Goal: Task Accomplishment & Management: Use online tool/utility

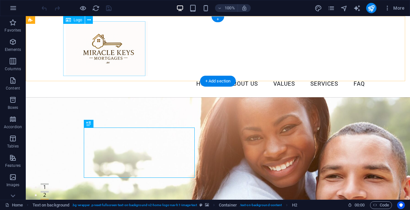
click at [104, 44] on div at bounding box center [218, 48] width 304 height 55
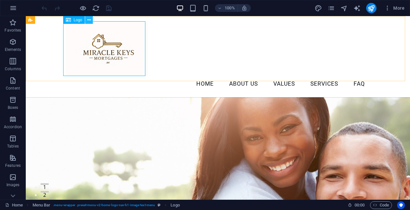
click at [89, 18] on icon at bounding box center [89, 20] width 4 height 7
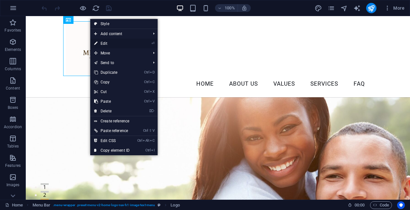
click at [110, 42] on link "⏎ Edit" at bounding box center [111, 44] width 43 height 10
select select "px"
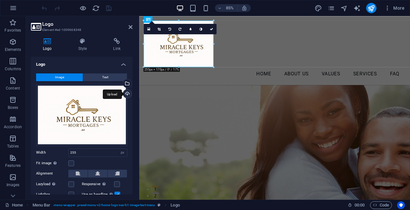
click at [127, 95] on div "Upload" at bounding box center [127, 94] width 10 height 10
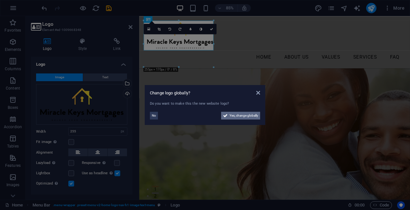
click at [230, 115] on span "Yes, change globally" at bounding box center [243, 116] width 29 height 8
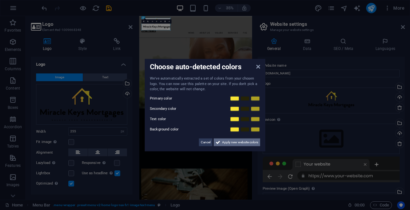
click at [230, 143] on span "Apply new website colors" at bounding box center [240, 142] width 36 height 8
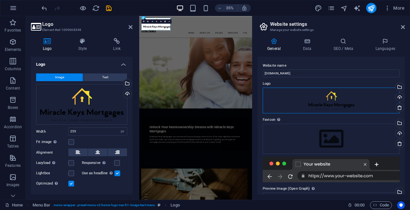
click at [339, 100] on div "Drag files here, click to choose files or select files from Files or our free s…" at bounding box center [330, 101] width 137 height 26
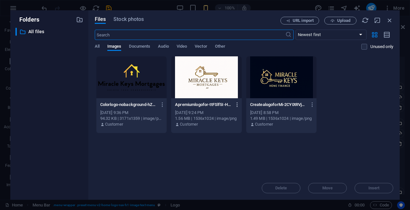
click at [237, 104] on icon "button" at bounding box center [237, 105] width 6 height 6
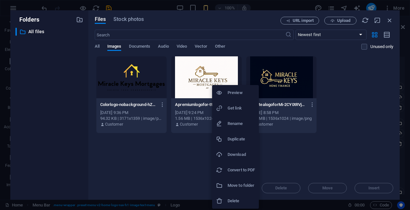
click at [340, 74] on div at bounding box center [205, 105] width 410 height 210
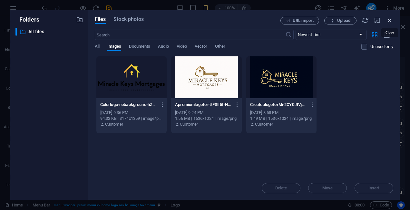
click at [389, 19] on icon "button" at bounding box center [389, 20] width 7 height 7
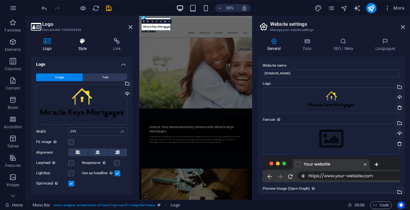
click at [86, 50] on h4 "Style" at bounding box center [83, 45] width 35 height 14
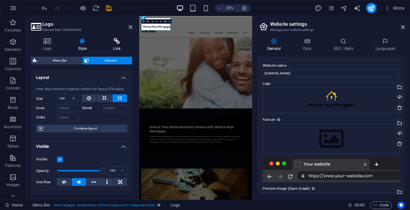
click at [116, 44] on h4 "Link" at bounding box center [116, 45] width 31 height 14
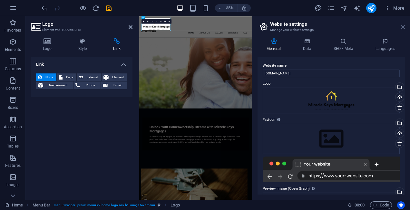
click at [403, 28] on icon at bounding box center [402, 26] width 4 height 5
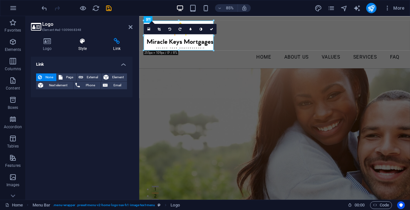
click at [82, 43] on icon at bounding box center [82, 41] width 33 height 6
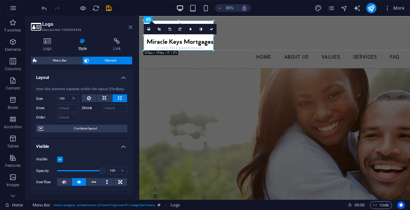
click at [131, 27] on icon at bounding box center [130, 26] width 4 height 5
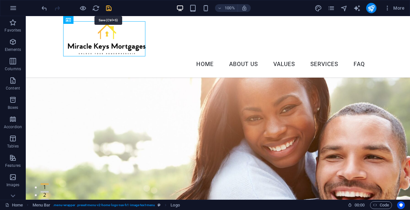
click at [110, 10] on icon "save" at bounding box center [108, 8] width 7 height 7
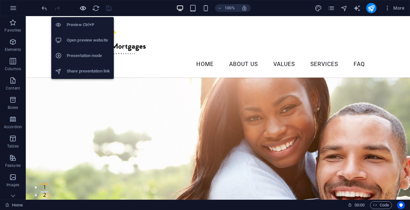
click at [84, 9] on icon "button" at bounding box center [82, 8] width 7 height 7
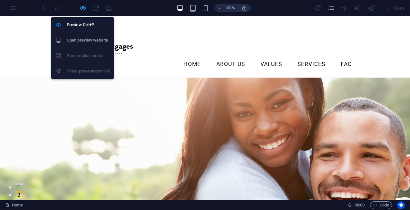
click at [83, 11] on icon "button" at bounding box center [82, 8] width 7 height 7
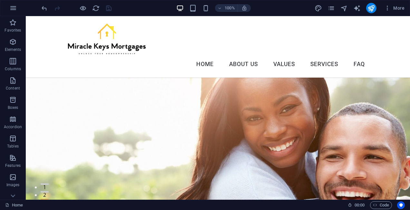
click at [111, 10] on div at bounding box center [76, 8] width 72 height 10
